Goal: Information Seeking & Learning: Learn about a topic

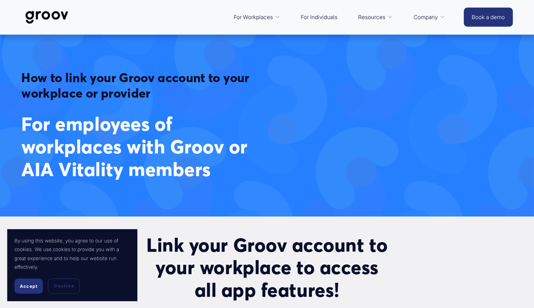
click at [0, 0] on span "Platform Overview" at bounding box center [0, 0] width 0 height 0
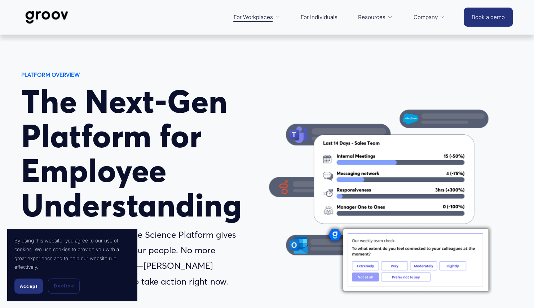
click at [326, 19] on link "For Individuals" at bounding box center [319, 17] width 44 height 17
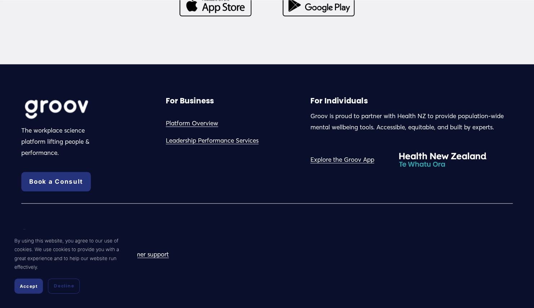
scroll to position [1951, 0]
